Goal: Browse casually: Explore the website without a specific task or goal

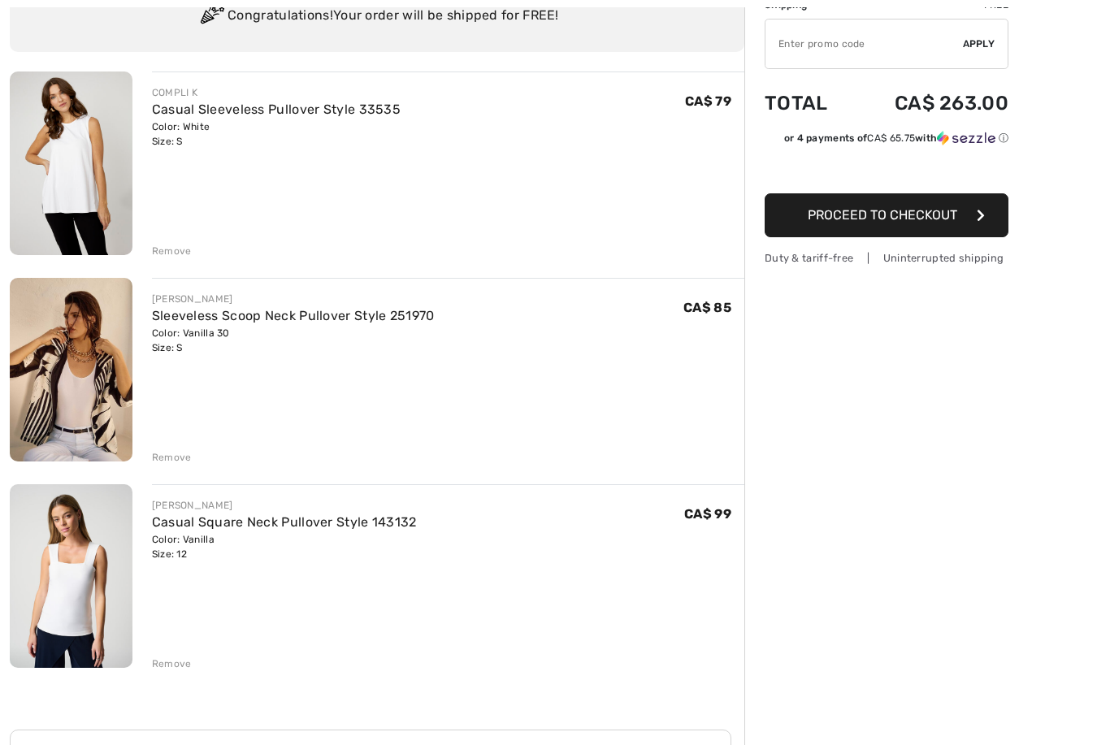
scroll to position [141, 0]
click at [84, 382] on img at bounding box center [71, 370] width 123 height 184
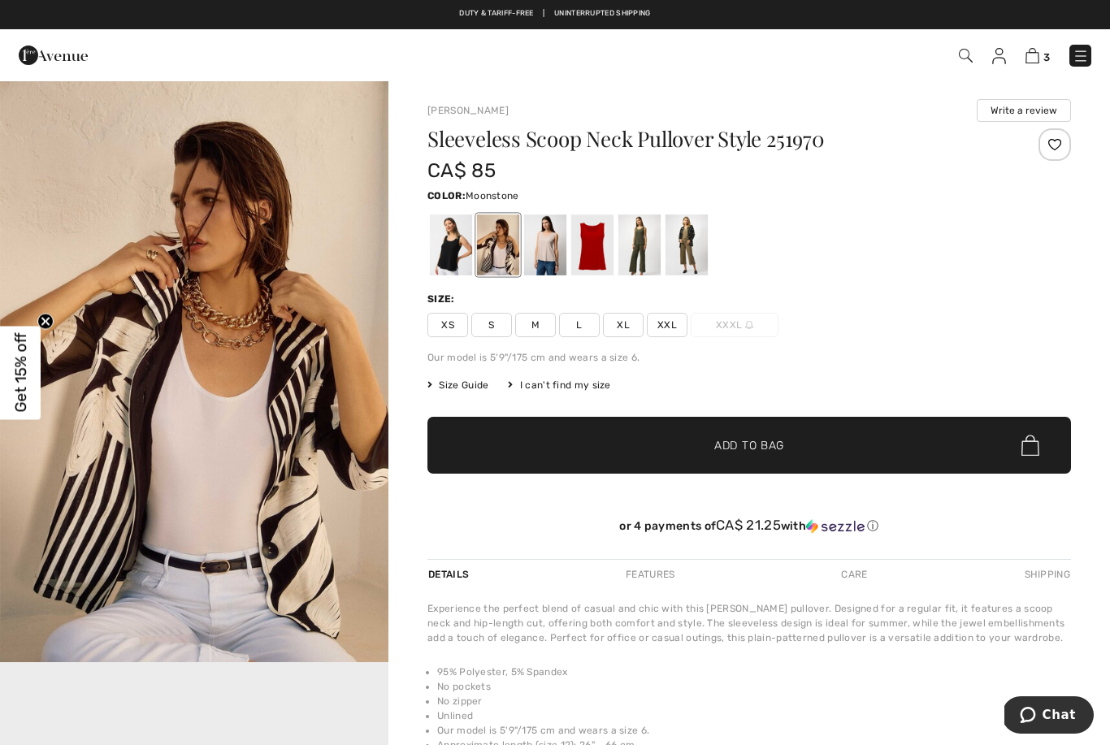
click at [545, 249] on div at bounding box center [545, 245] width 42 height 61
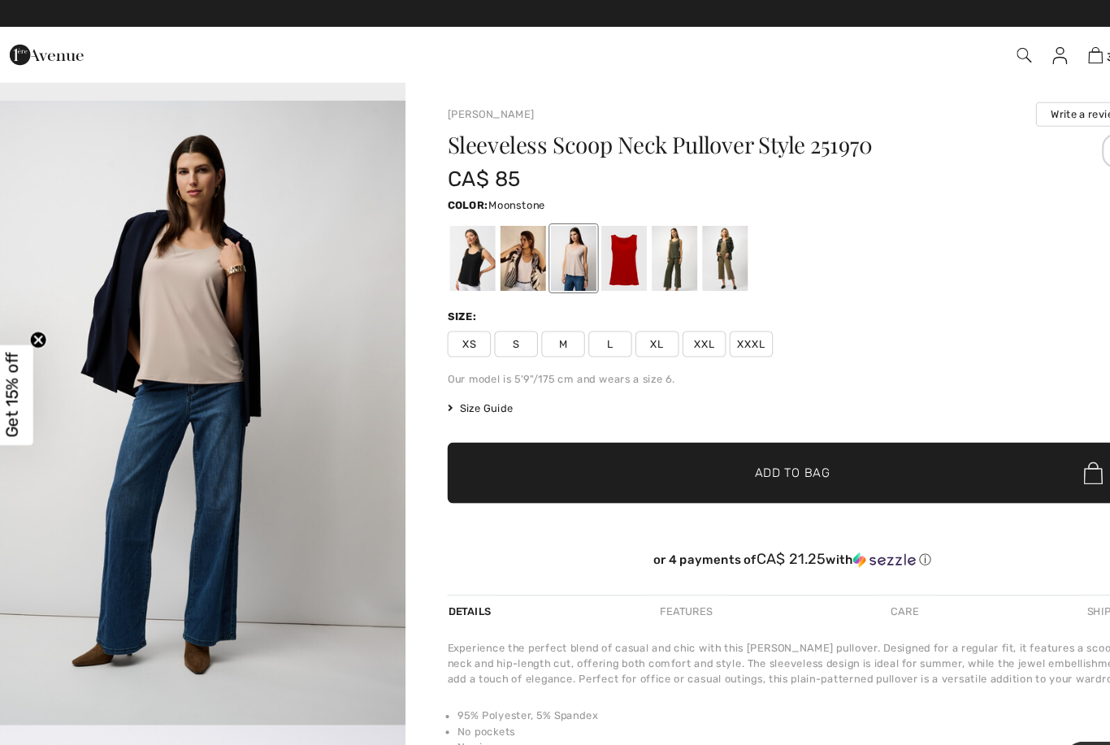
scroll to position [1732, 0]
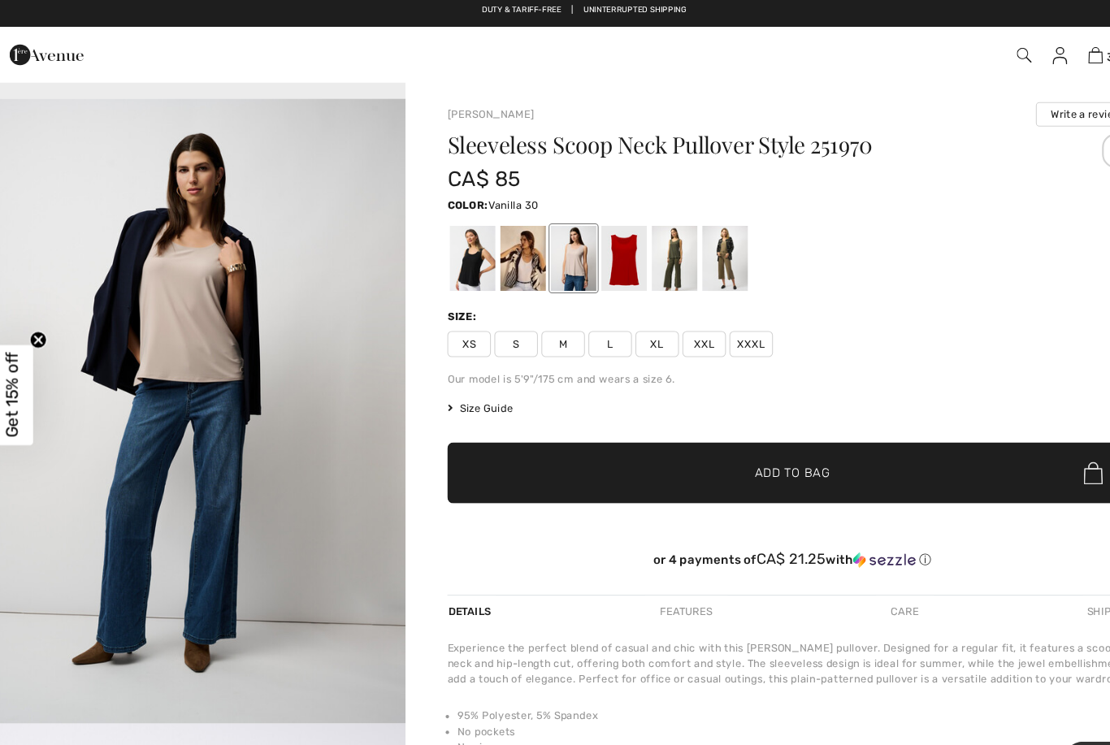
click at [491, 241] on div at bounding box center [498, 245] width 42 height 61
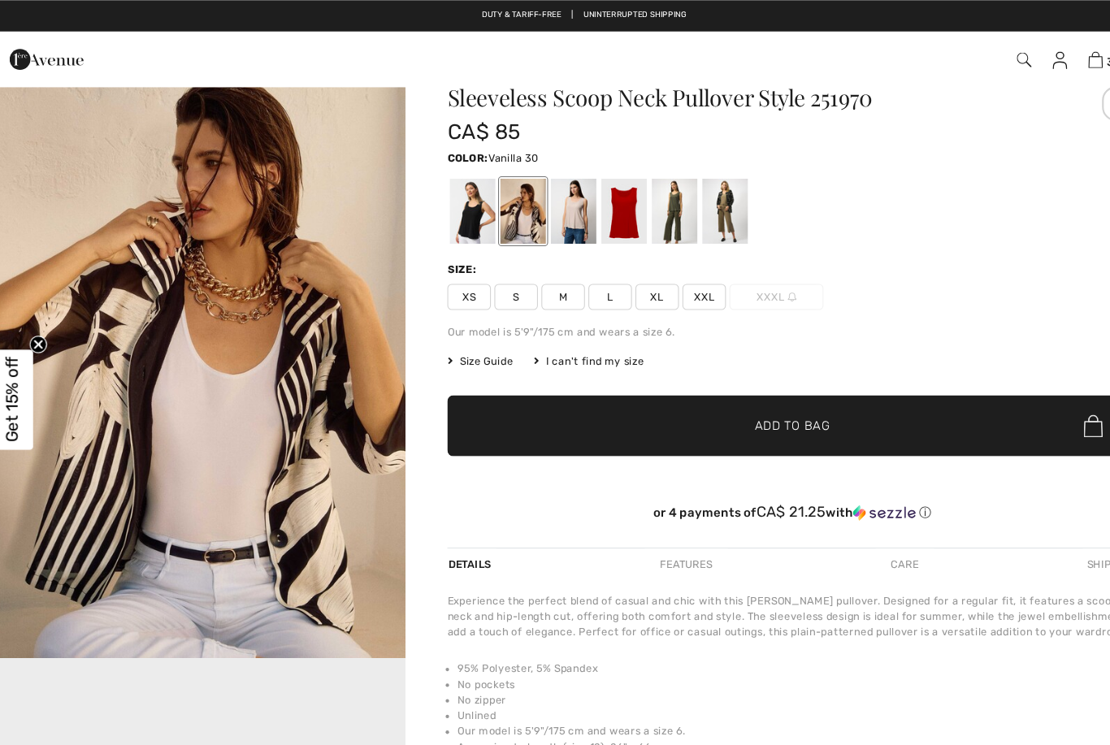
scroll to position [0, 0]
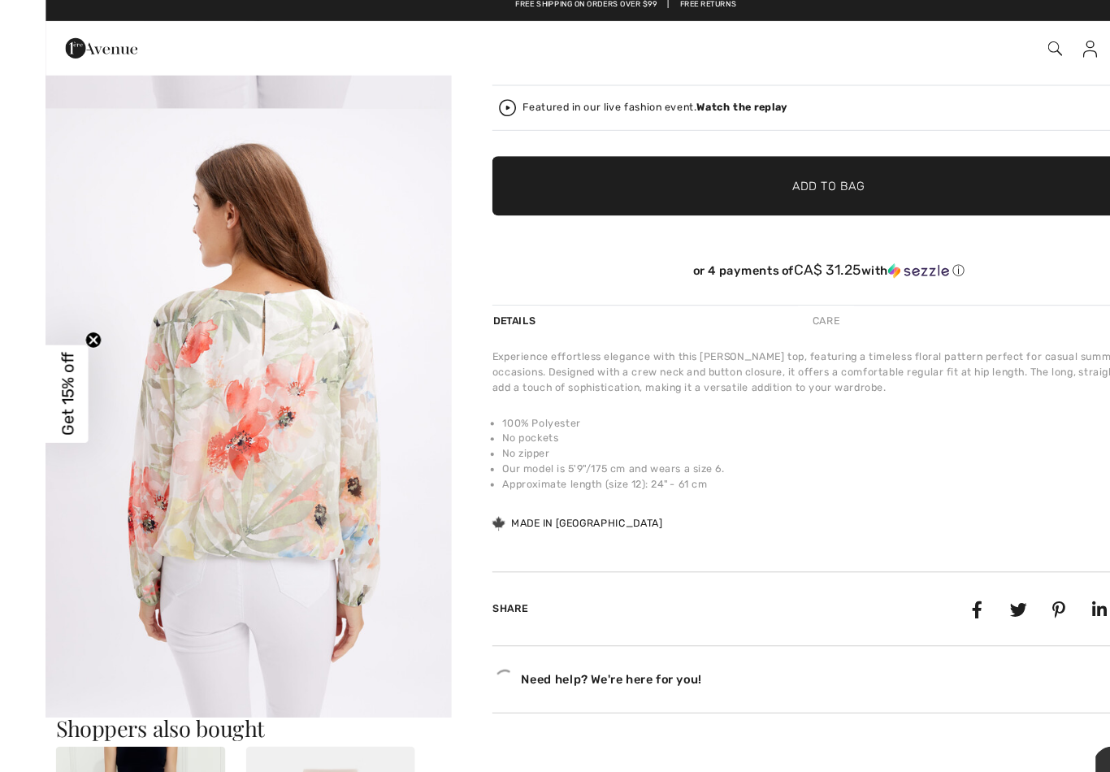
scroll to position [324, 0]
